Goal: Task Accomplishment & Management: Use online tool/utility

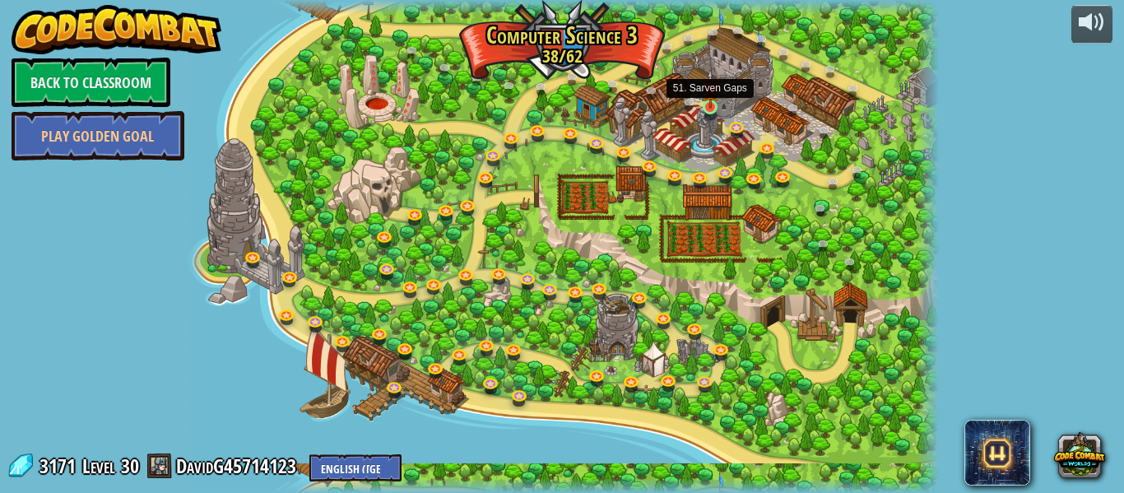
click at [703, 107] on img at bounding box center [710, 88] width 17 height 39
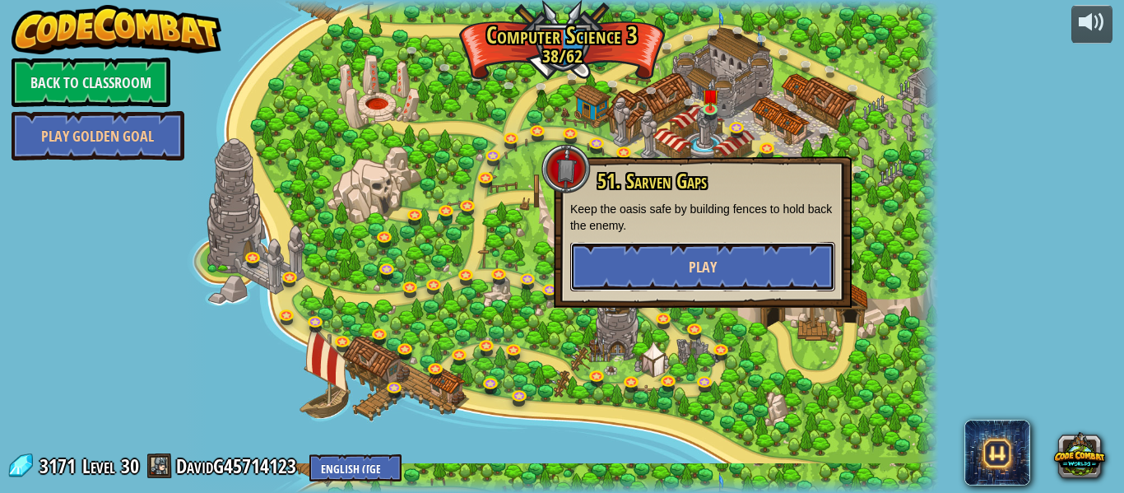
click at [770, 280] on button "Play" at bounding box center [702, 266] width 265 height 49
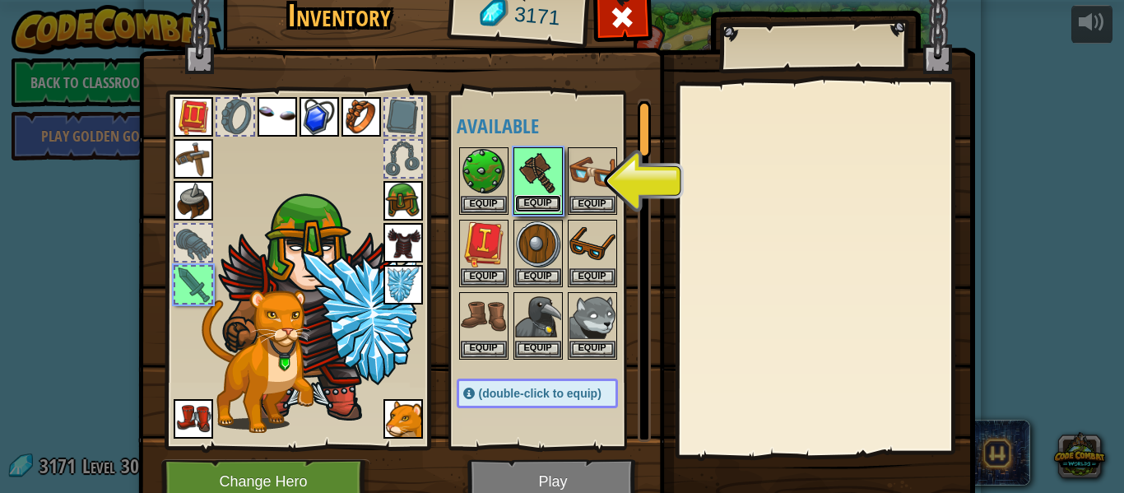
click at [546, 199] on button "Equip" at bounding box center [538, 203] width 46 height 17
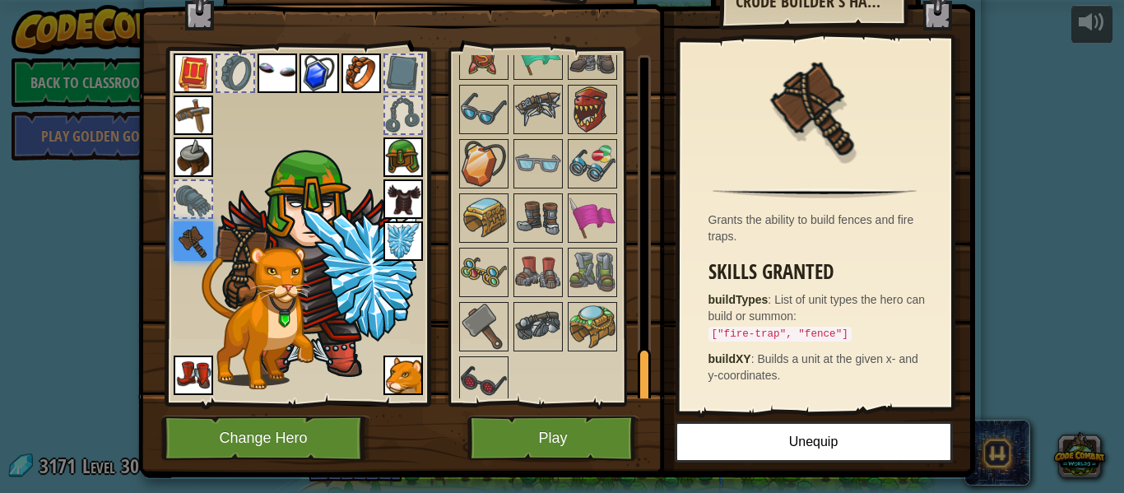
scroll to position [1923, 0]
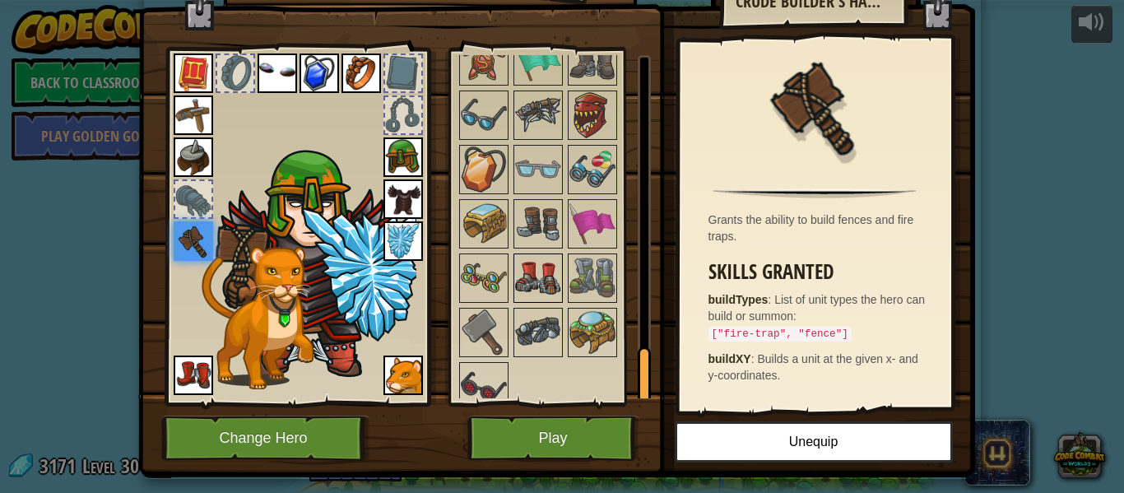
click at [541, 263] on img at bounding box center [538, 278] width 46 height 46
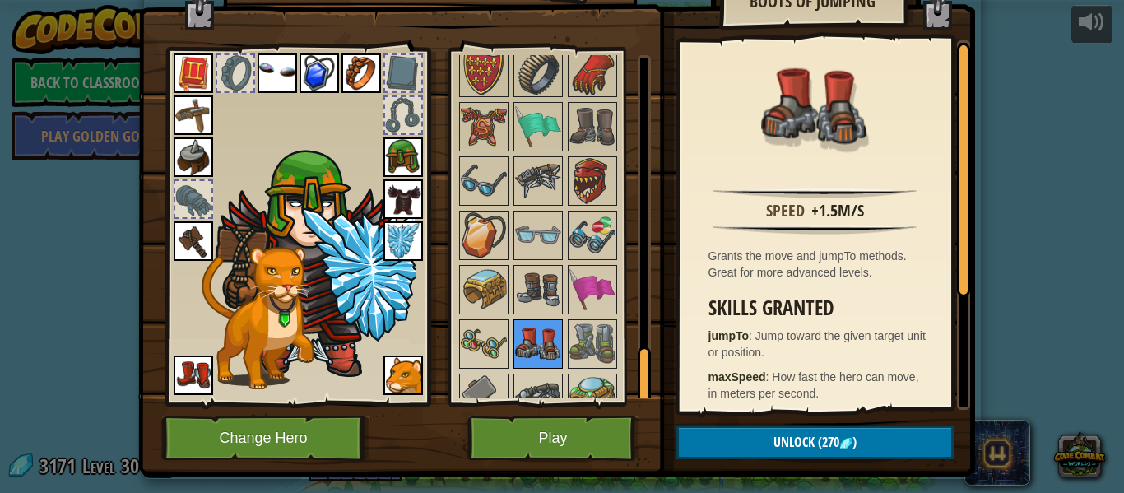
scroll to position [1851, 0]
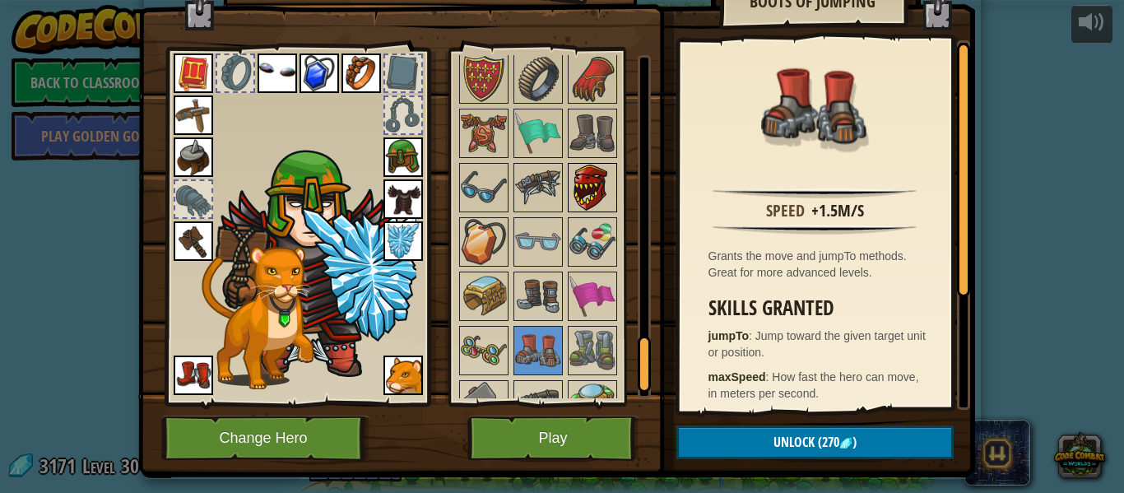
click at [585, 189] on img at bounding box center [592, 188] width 46 height 46
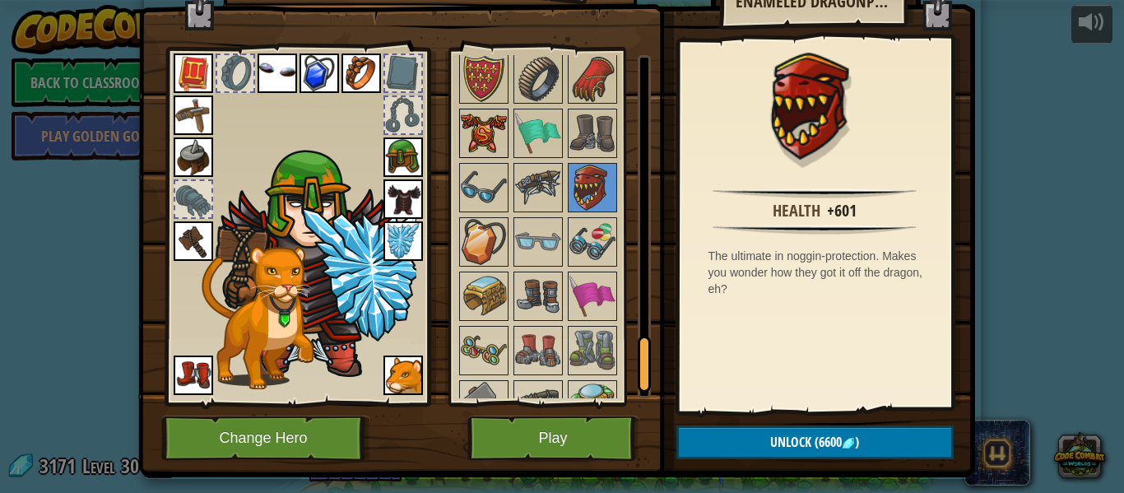
click at [490, 146] on img at bounding box center [484, 133] width 46 height 46
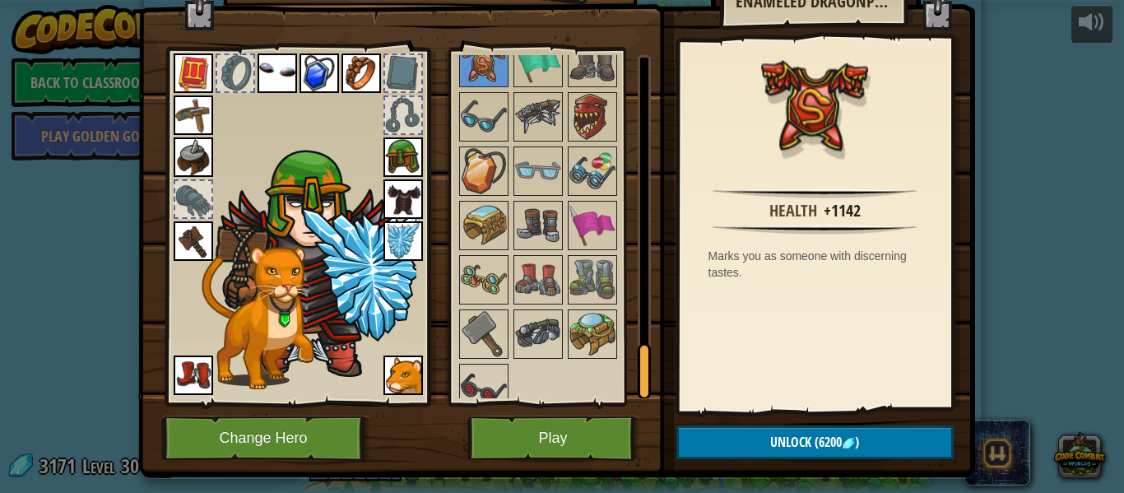
scroll to position [1939, 0]
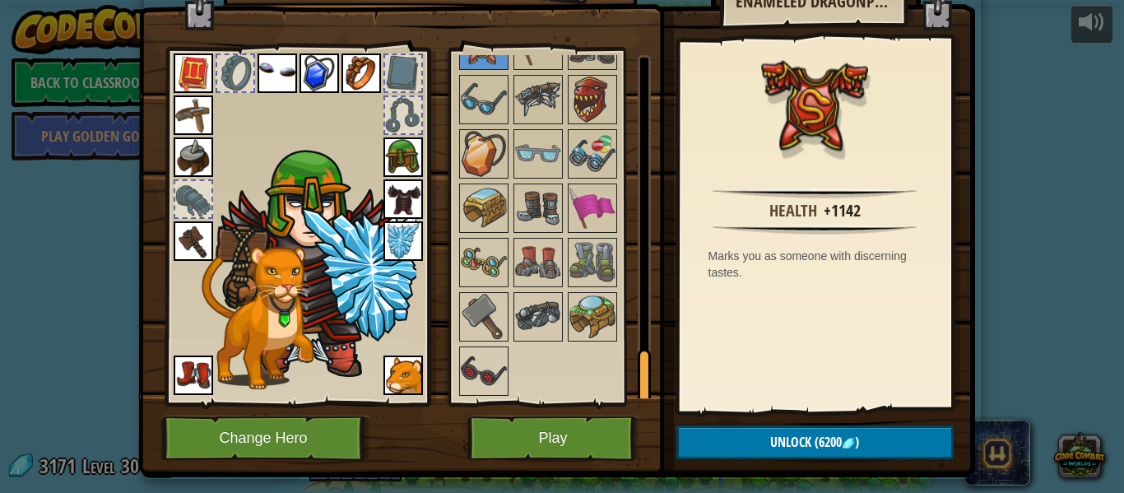
drag, startPoint x: 644, startPoint y: 368, endPoint x: 643, endPoint y: 391, distance: 23.1
click at [643, 391] on div at bounding box center [644, 377] width 13 height 57
click at [472, 385] on img at bounding box center [484, 371] width 46 height 46
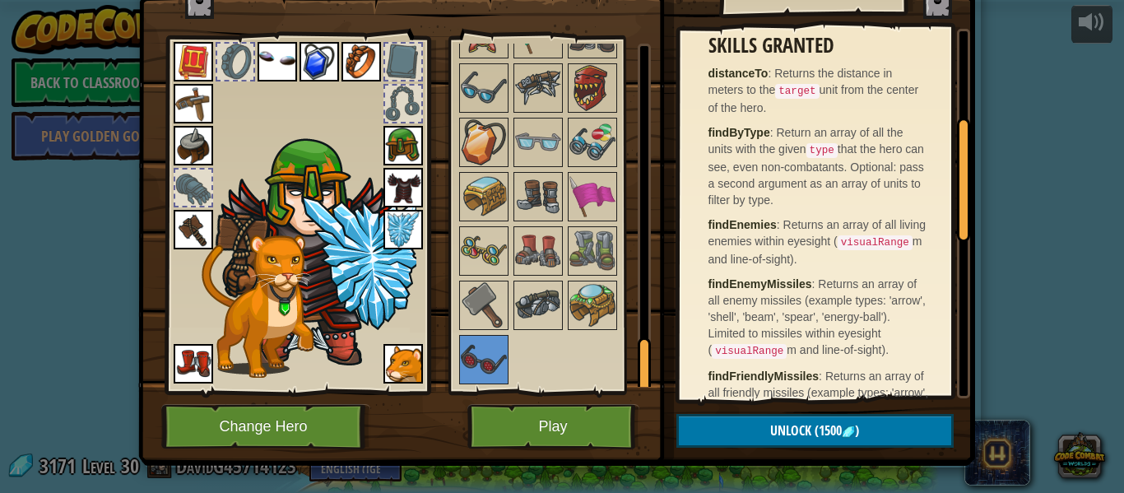
scroll to position [0, 0]
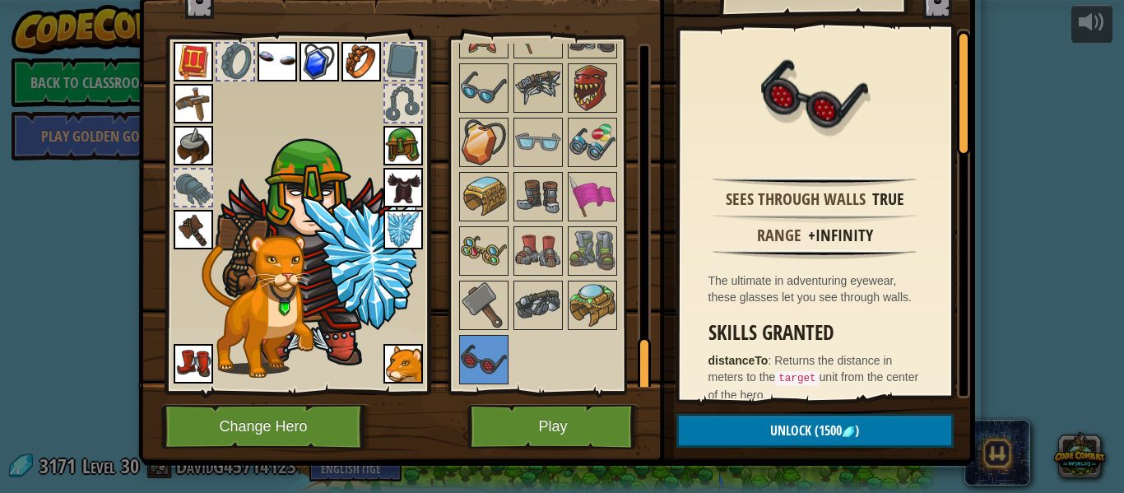
click at [281, 66] on img at bounding box center [277, 61] width 39 height 39
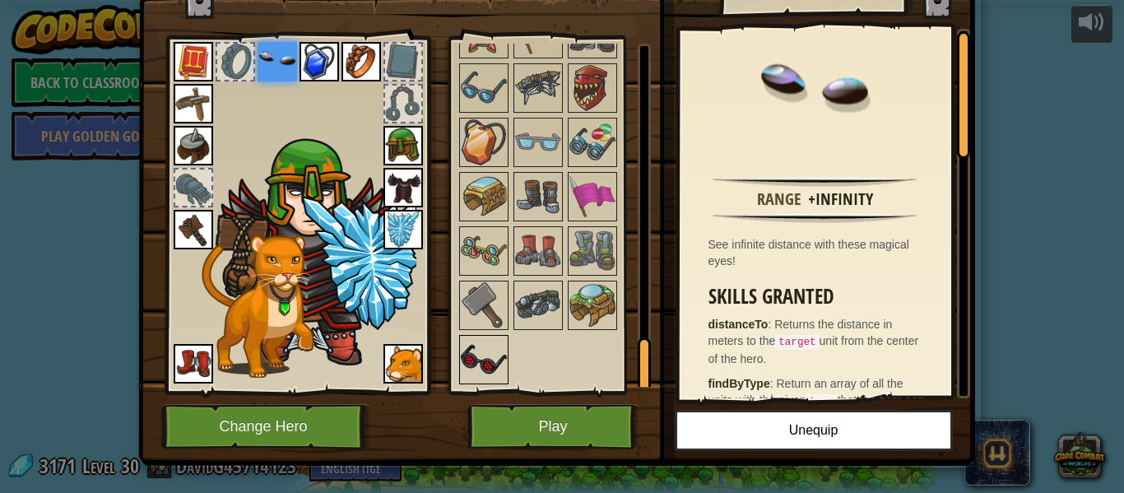
click at [472, 349] on img at bounding box center [484, 360] width 46 height 46
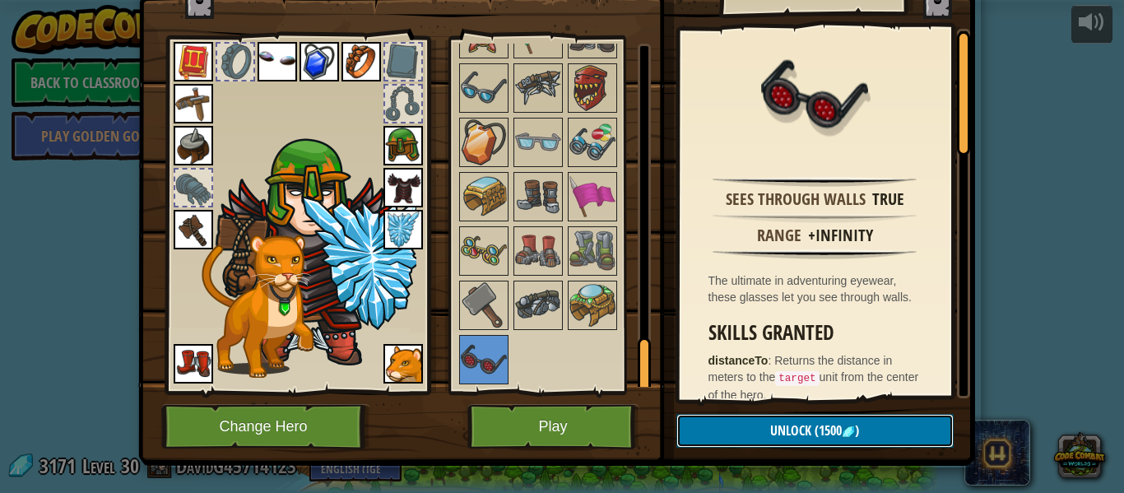
click at [788, 430] on span "Unlock" at bounding box center [790, 430] width 41 height 18
click at [811, 430] on button "Confirm" at bounding box center [814, 431] width 277 height 34
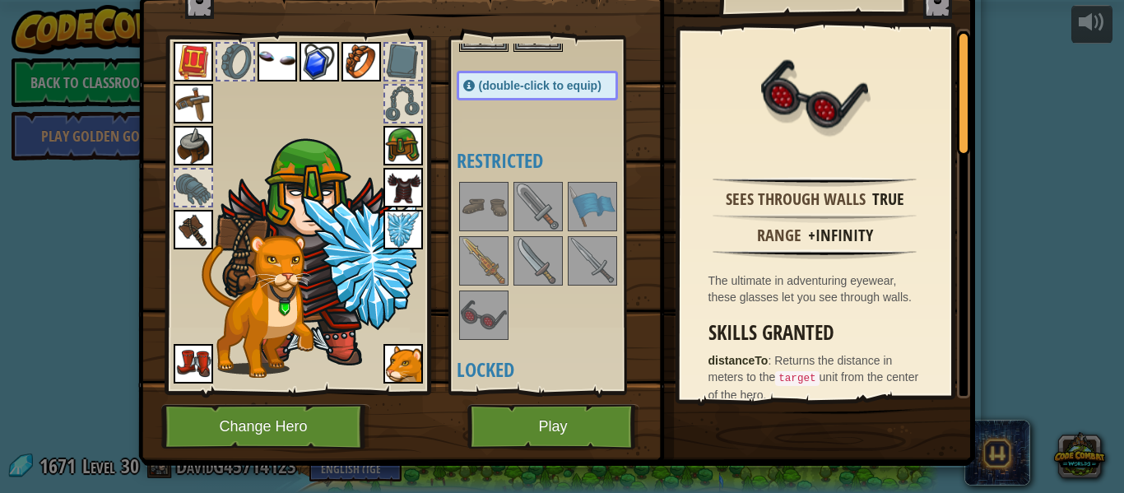
scroll to position [256, 0]
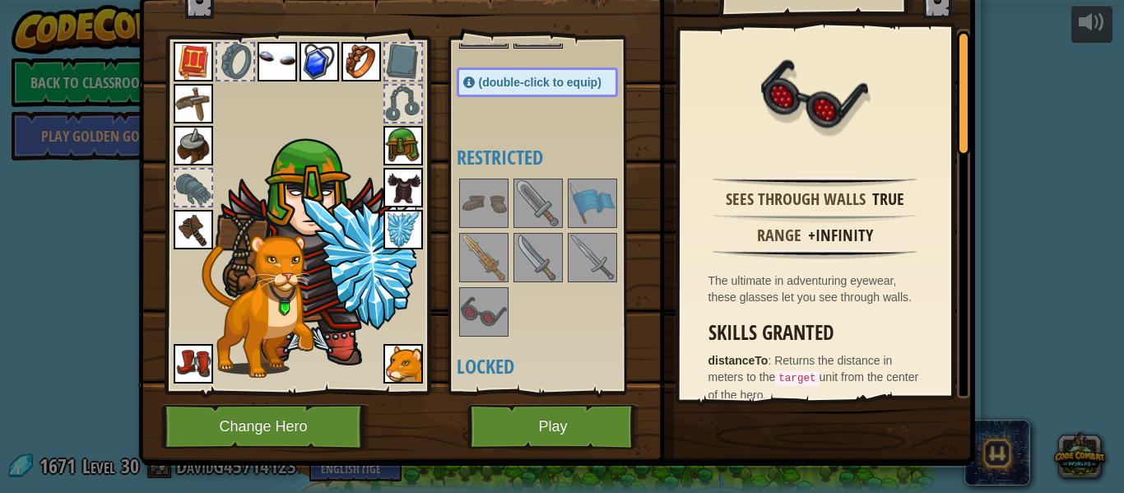
click at [490, 322] on img at bounding box center [484, 312] width 46 height 46
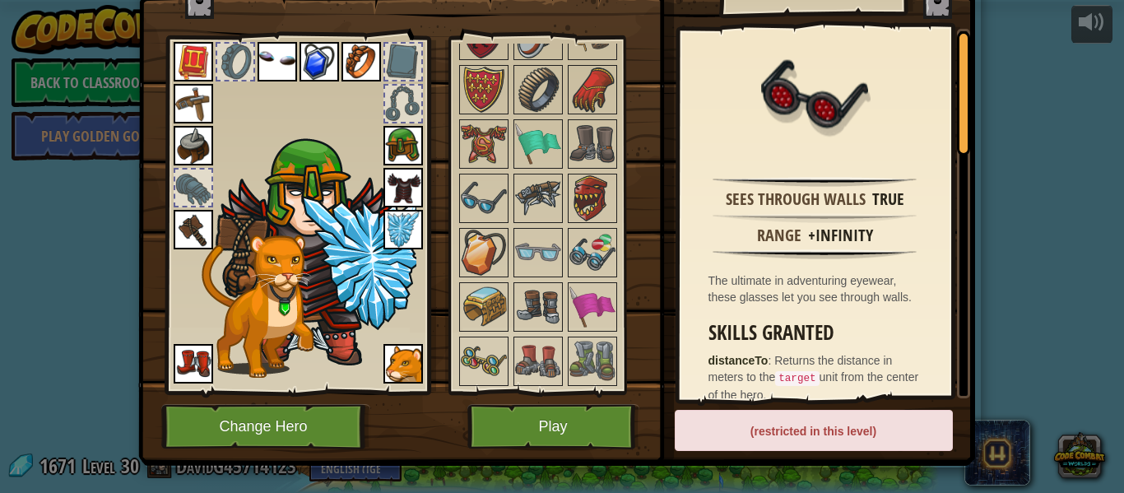
scroll to position [1939, 0]
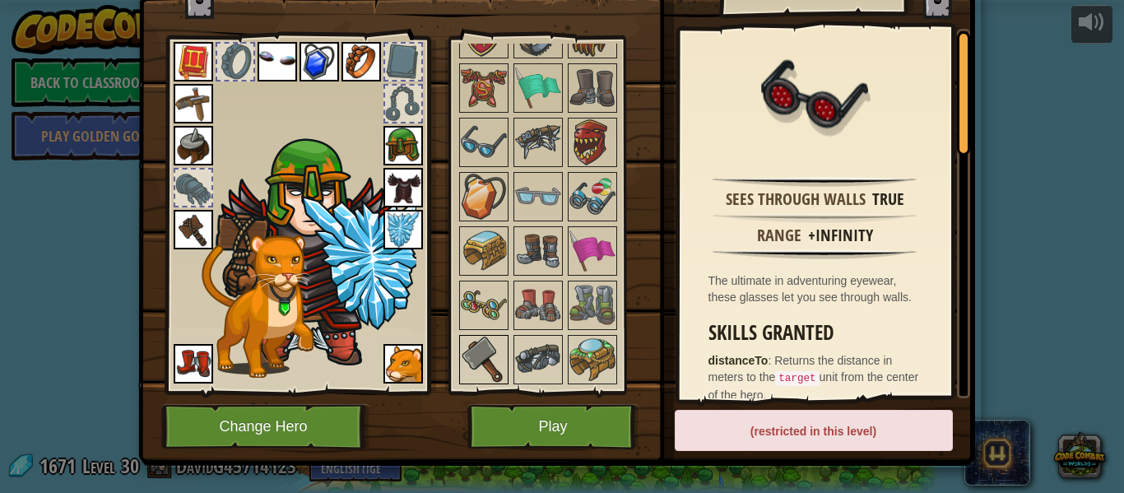
click at [498, 342] on img at bounding box center [484, 360] width 46 height 46
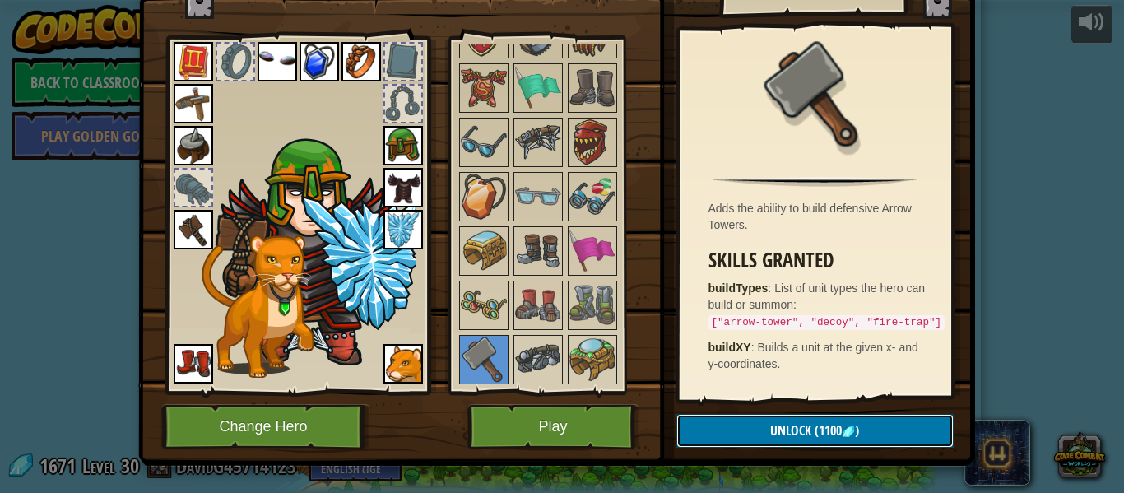
click at [849, 421] on button "Unlock (1100 )" at bounding box center [814, 431] width 277 height 34
click at [828, 425] on button "Confirm" at bounding box center [814, 431] width 277 height 34
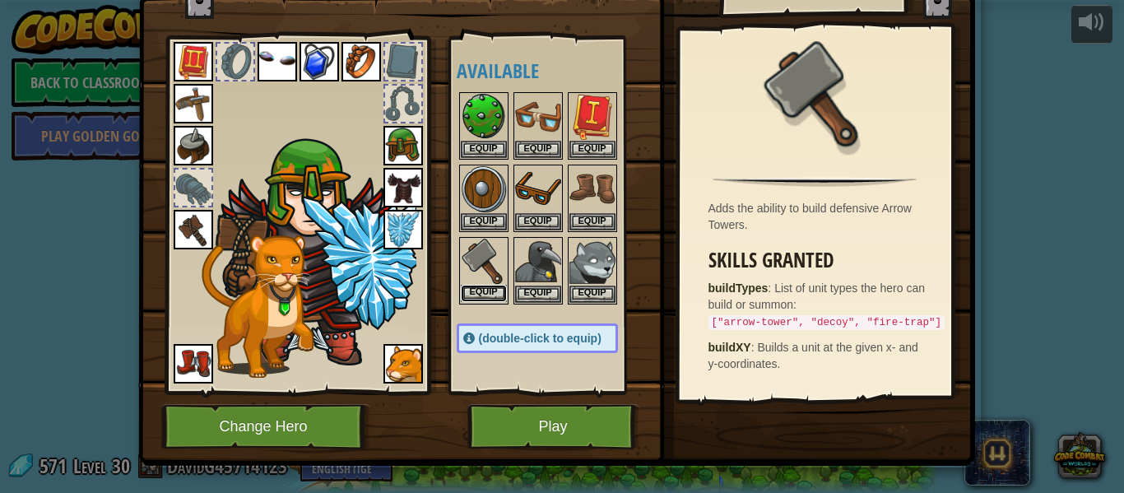
click at [491, 288] on button "Equip" at bounding box center [484, 293] width 46 height 17
